Goal: Task Accomplishment & Management: Manage account settings

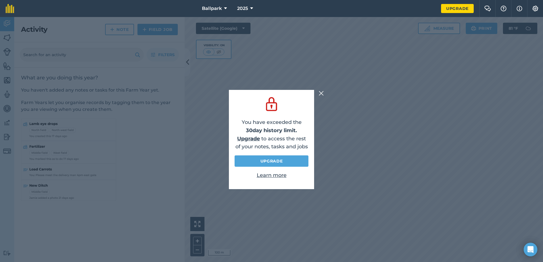
click at [321, 91] on img at bounding box center [320, 93] width 5 height 7
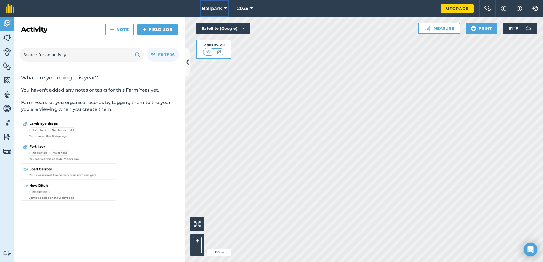
click at [223, 9] on button "Ballpark" at bounding box center [215, 8] width 30 height 17
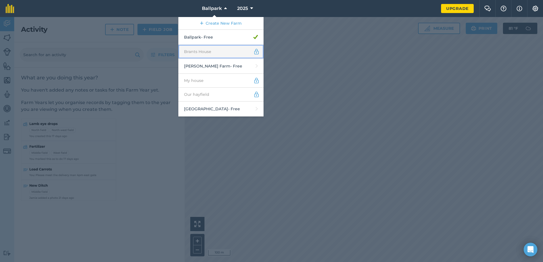
click at [203, 51] on link "Brants House" at bounding box center [220, 52] width 85 height 14
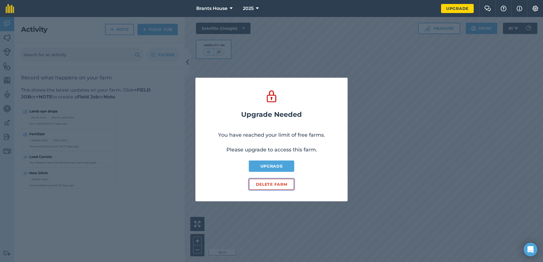
click at [278, 188] on button "Delete farm" at bounding box center [271, 184] width 45 height 11
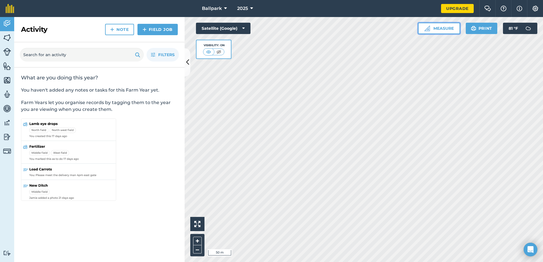
click at [435, 27] on button "Measure" at bounding box center [439, 28] width 42 height 11
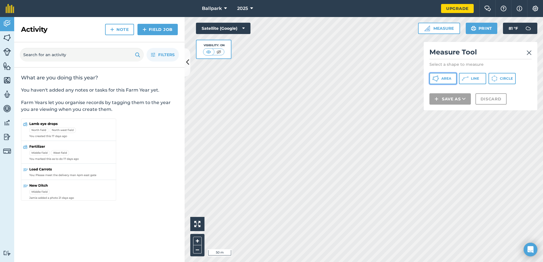
click at [450, 79] on span "Area" at bounding box center [446, 78] width 10 height 5
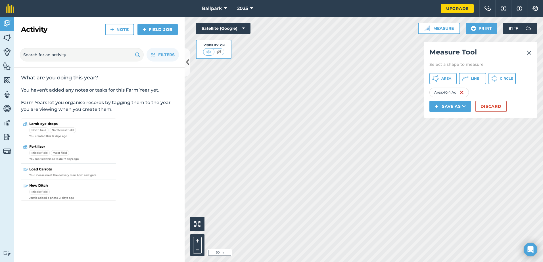
click at [530, 51] on img at bounding box center [528, 52] width 5 height 7
